Goal: Navigation & Orientation: Find specific page/section

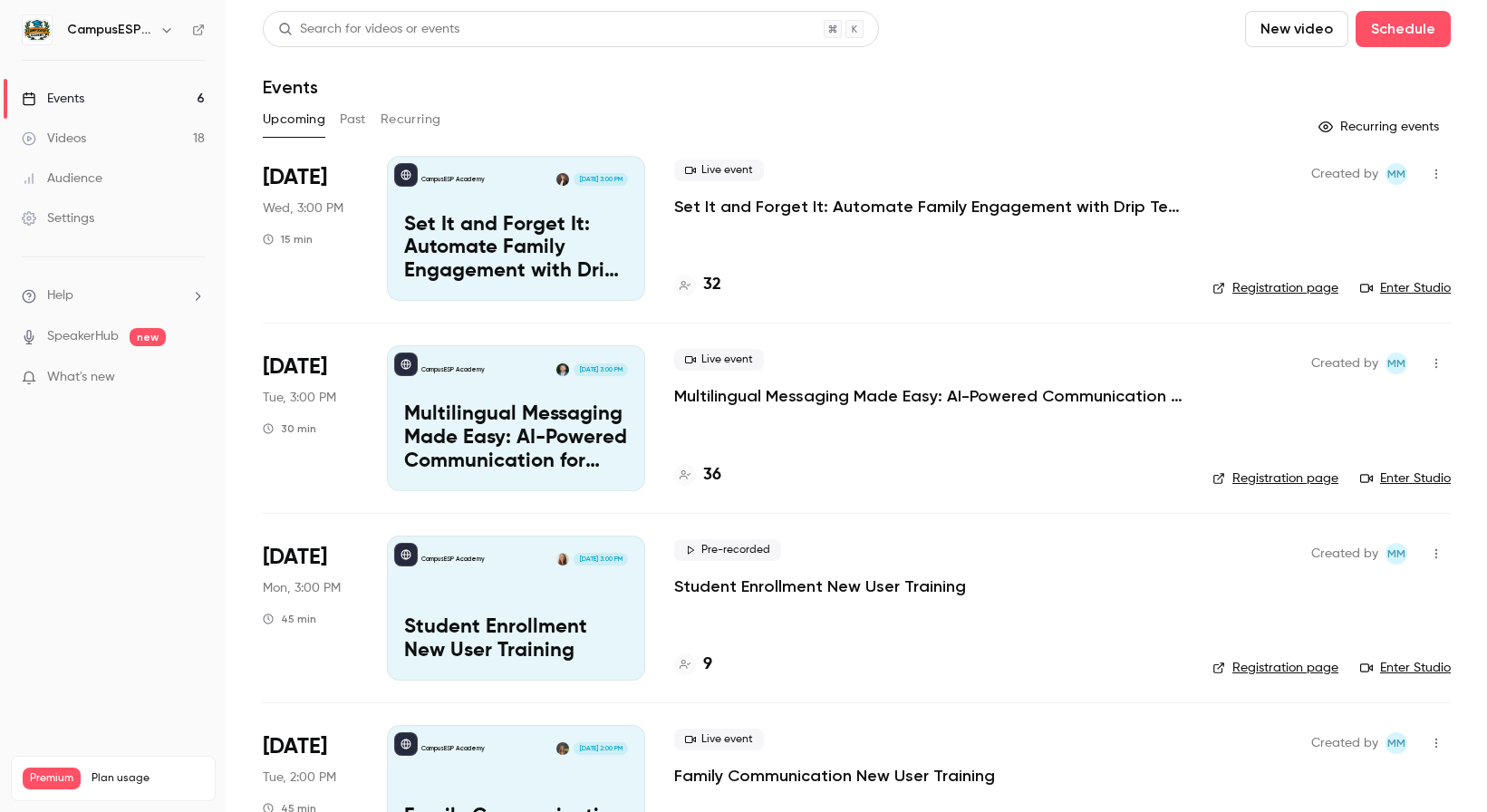
click at [548, 227] on p "Set It and Forget It: Automate Family Engagement with Drip Text Messages" at bounding box center [516, 249] width 223 height 69
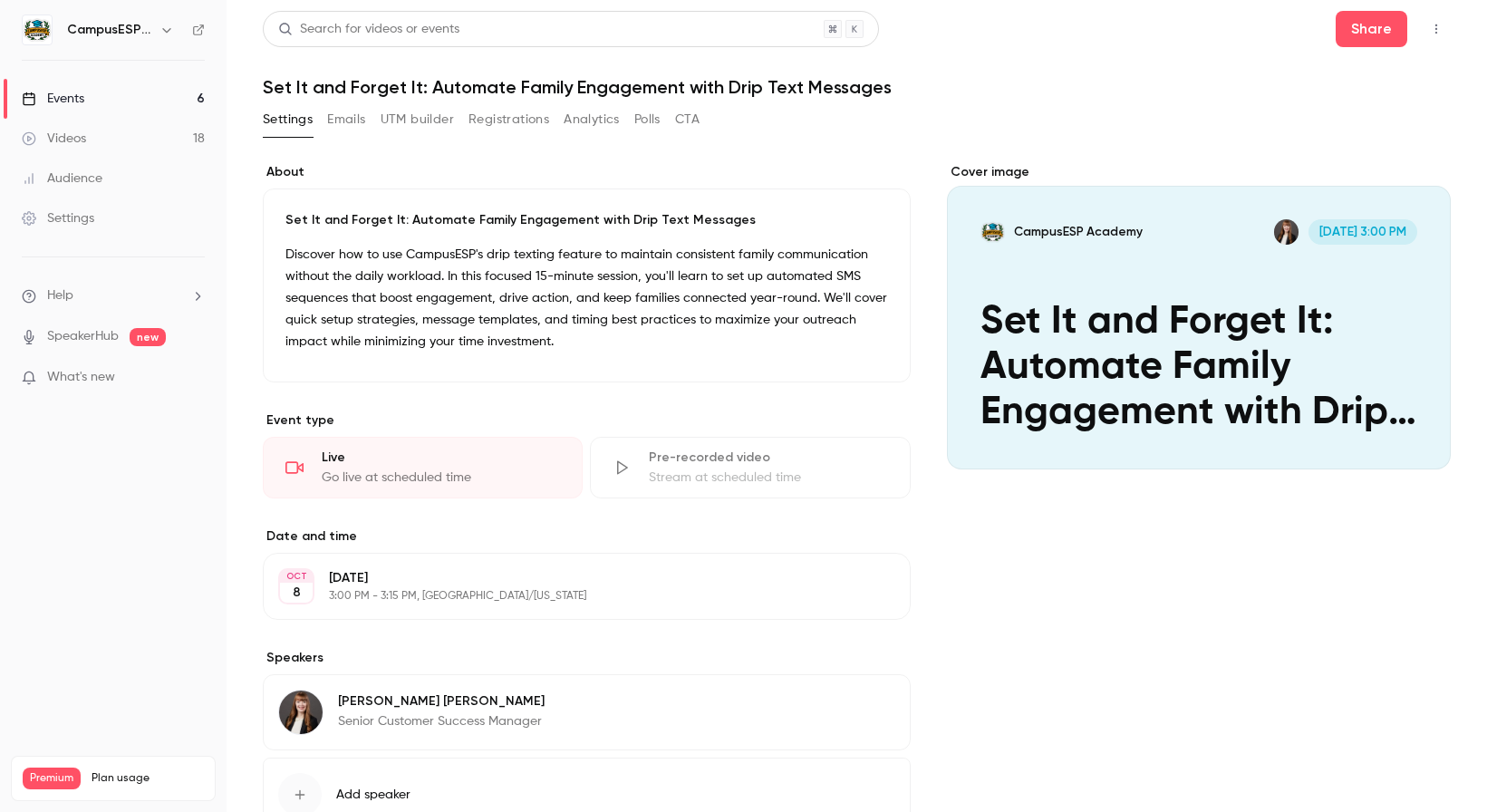
click at [86, 99] on link "Events 6" at bounding box center [113, 99] width 226 height 39
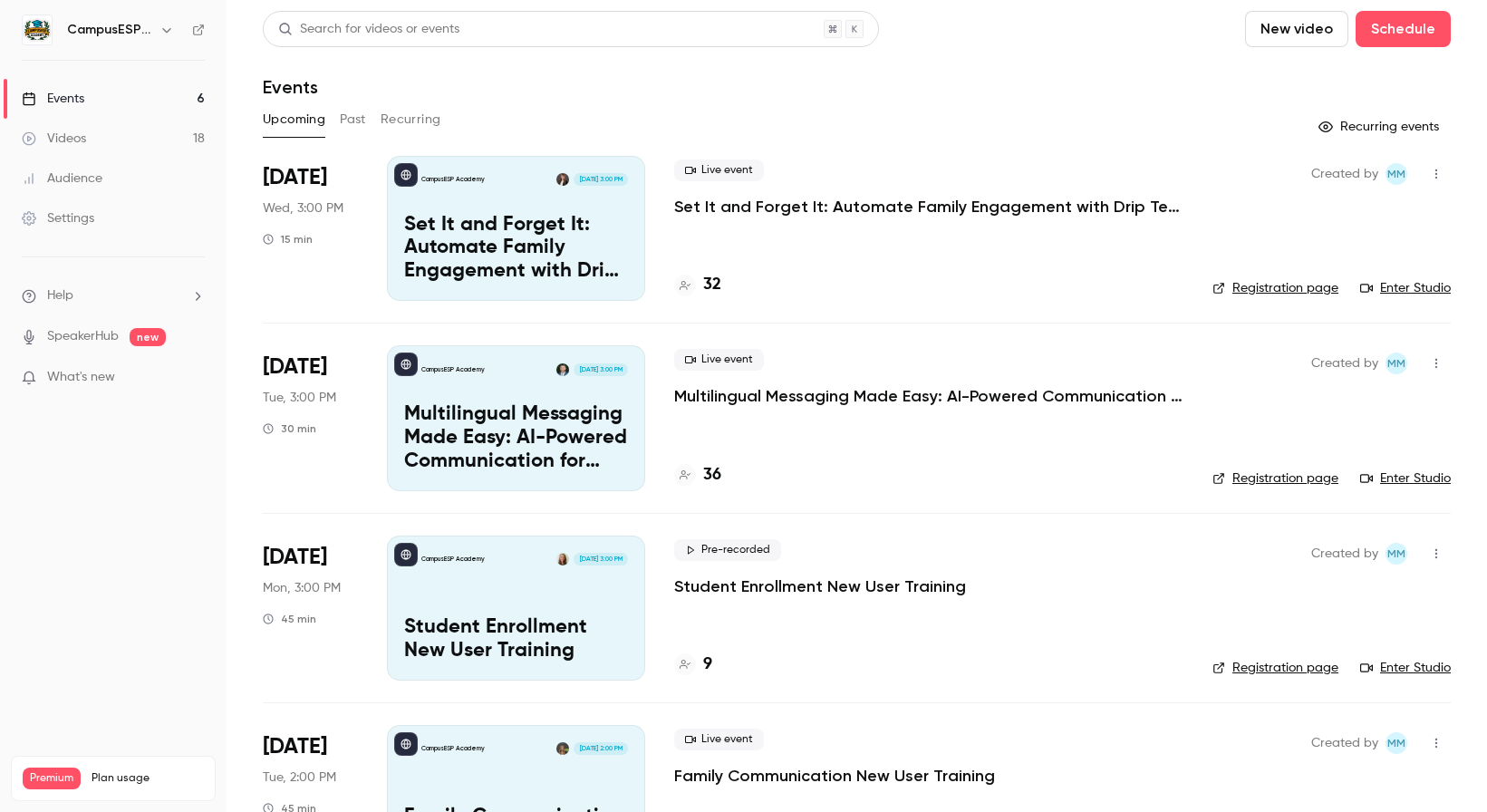
click at [1403, 283] on link "Enter Studio" at bounding box center [1405, 287] width 91 height 18
click at [544, 245] on p "Set It and Forget It: Automate Family Engagement with Drip Text Messages" at bounding box center [516, 249] width 223 height 69
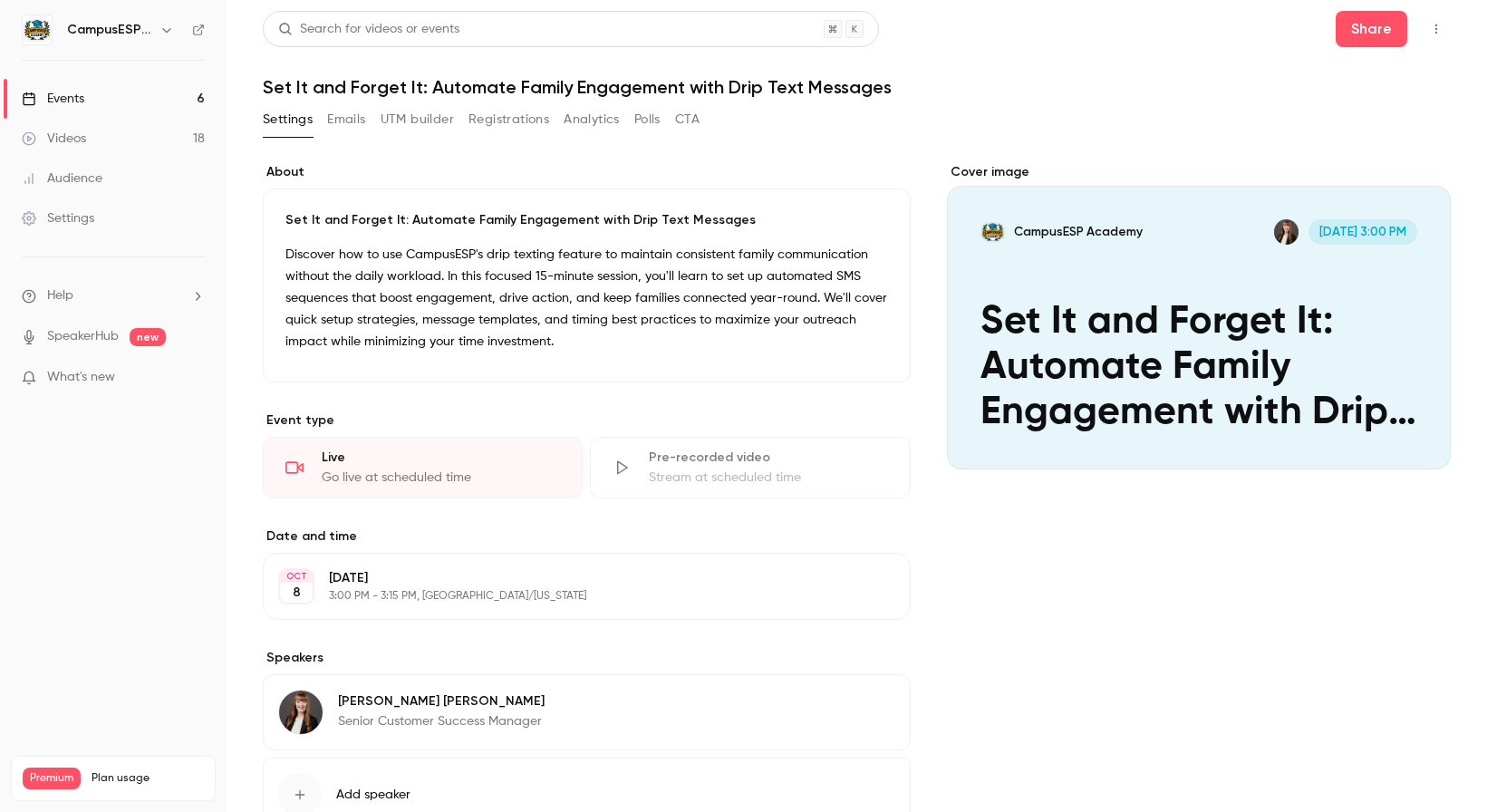
click at [66, 99] on div "Events" at bounding box center [53, 99] width 63 height 18
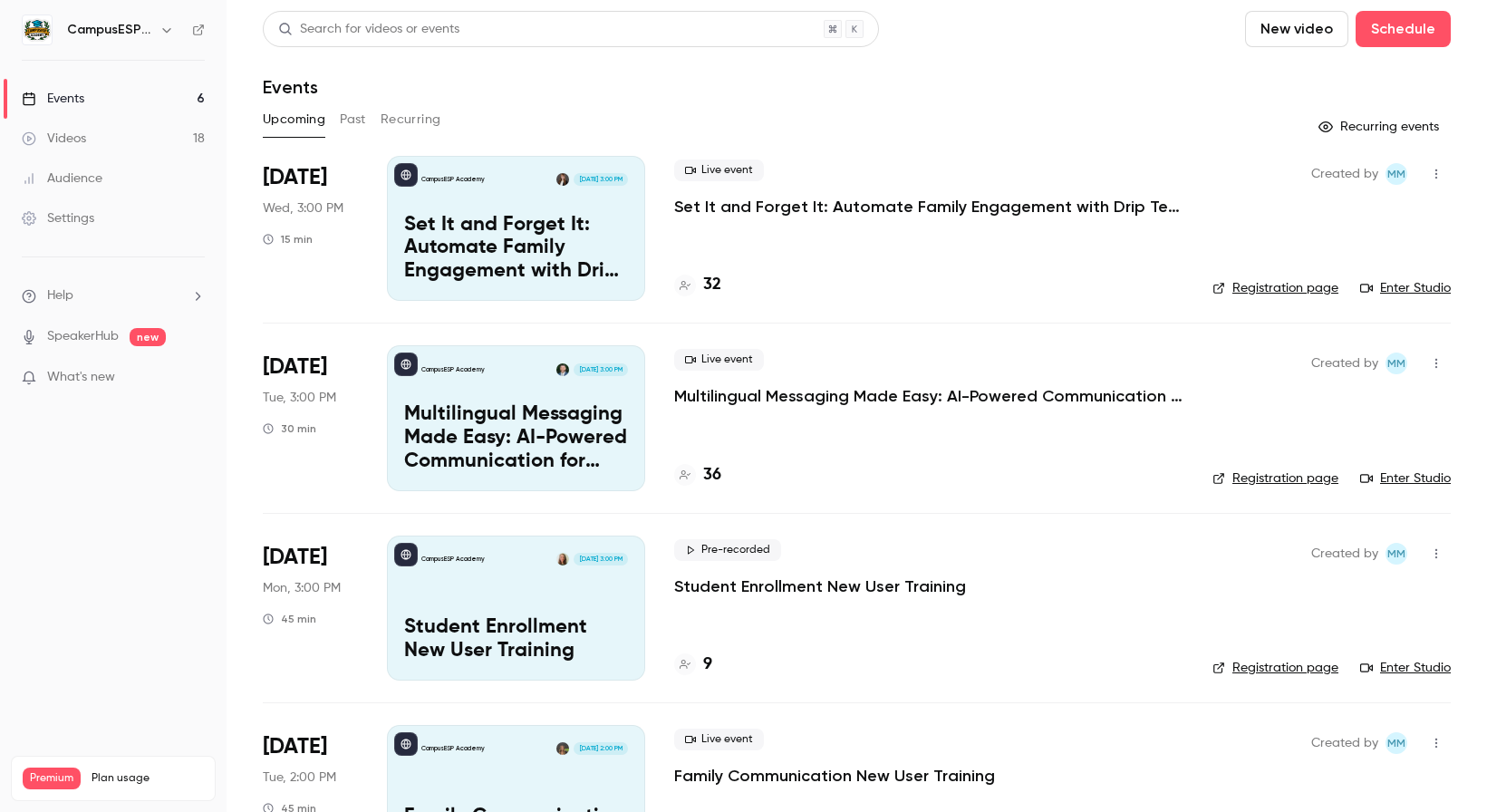
click at [1379, 286] on link "Enter Studio" at bounding box center [1405, 287] width 91 height 18
